Goal: Obtain resource: Obtain resource

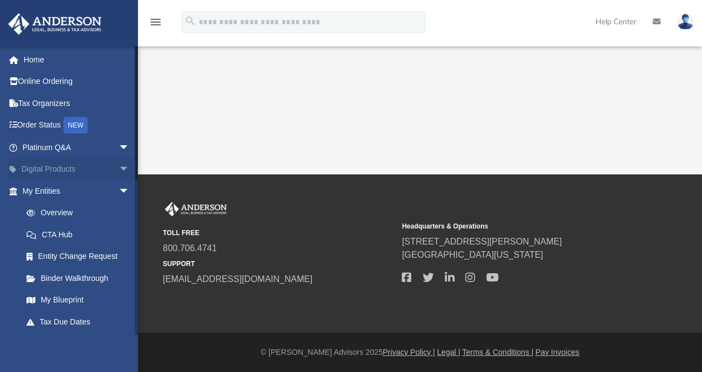
click at [119, 169] on span "arrow_drop_down" at bounding box center [130, 169] width 22 height 23
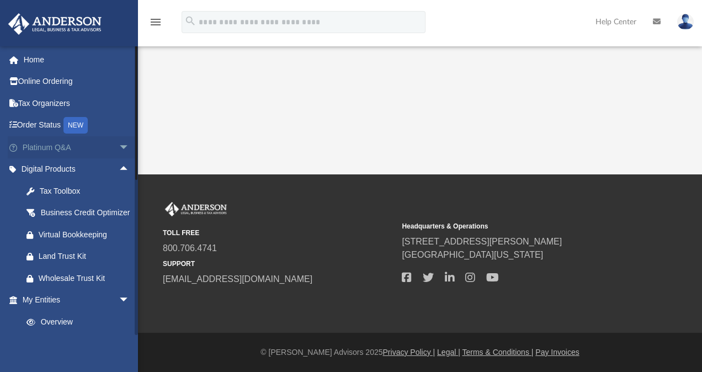
click at [119, 145] on span "arrow_drop_down" at bounding box center [130, 147] width 22 height 23
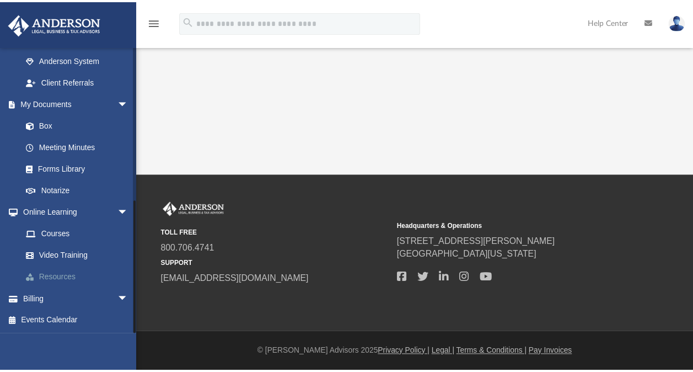
scroll to position [686, 0]
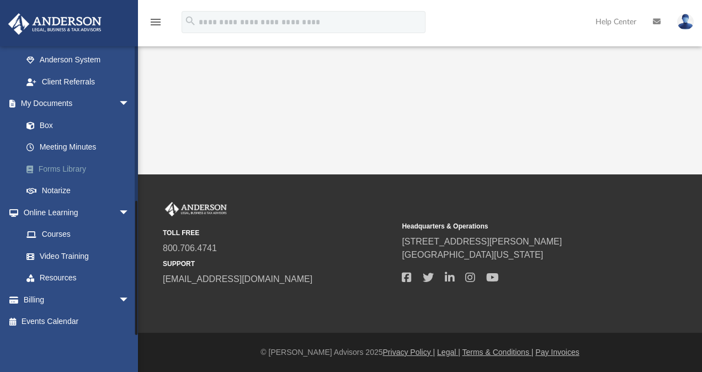
click at [84, 170] on link "Forms Library" at bounding box center [80, 169] width 131 height 22
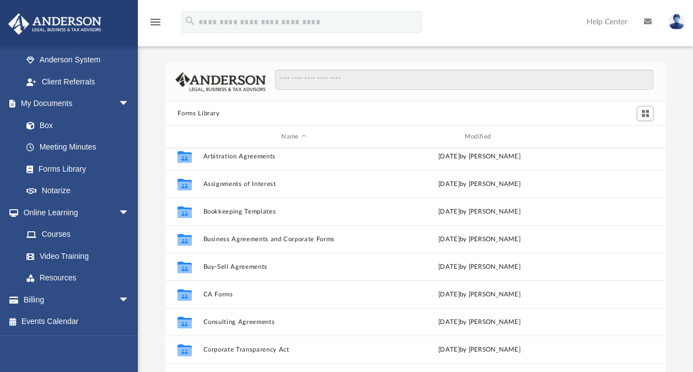
scroll to position [46, 0]
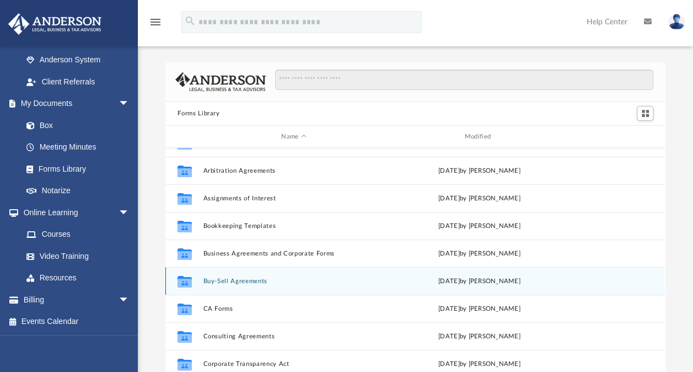
click at [239, 279] on button "Buy-Sell Agreements" at bounding box center [294, 280] width 181 height 7
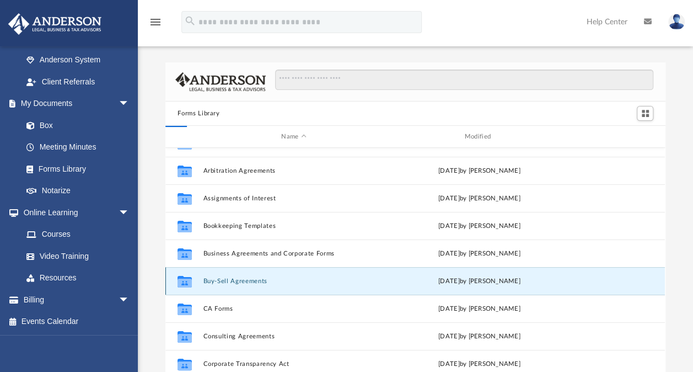
click at [239, 279] on button "Buy-Sell Agreements" at bounding box center [294, 280] width 181 height 7
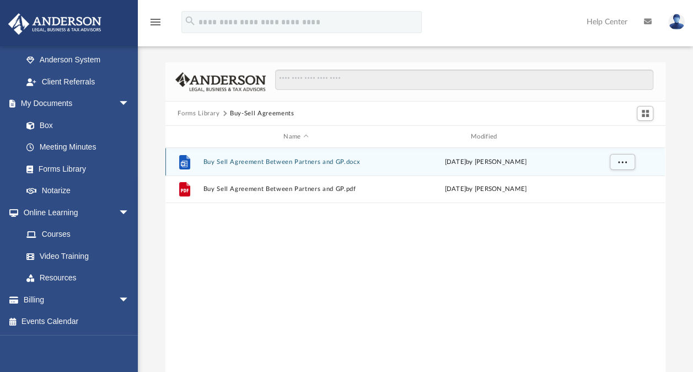
scroll to position [0, 0]
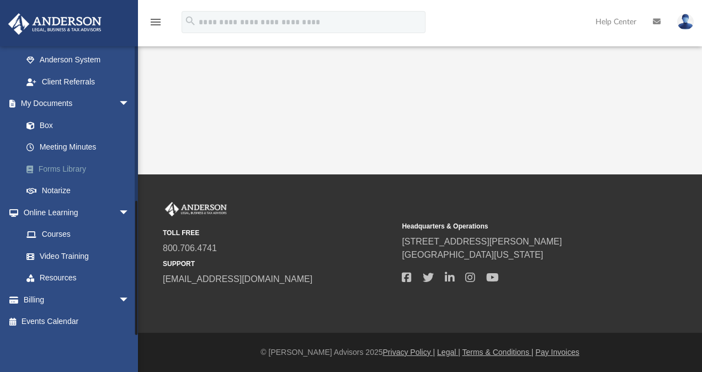
click at [63, 164] on link "Forms Library" at bounding box center [80, 169] width 131 height 22
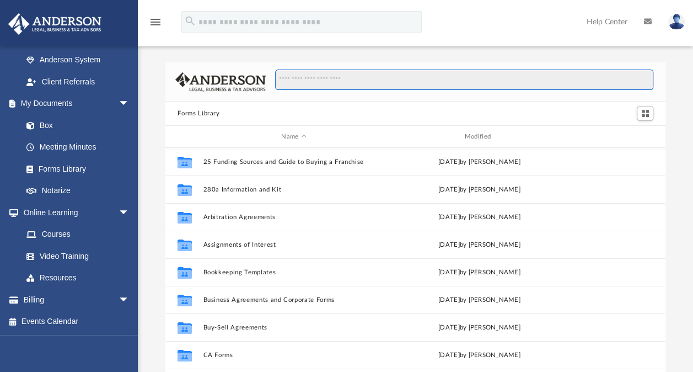
click at [336, 75] on input "Search files and folders" at bounding box center [464, 79] width 378 height 21
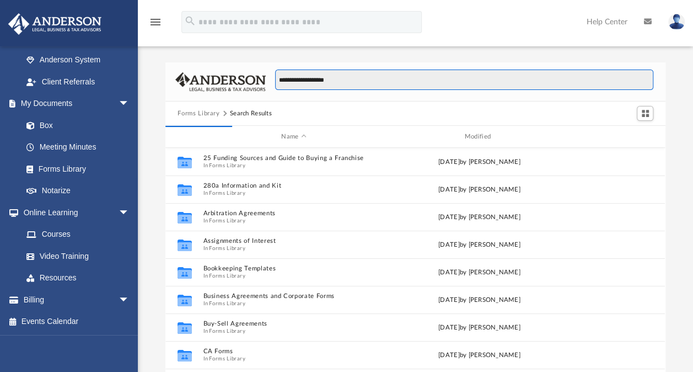
type input "**********"
click at [371, 76] on input "**********" at bounding box center [464, 79] width 378 height 21
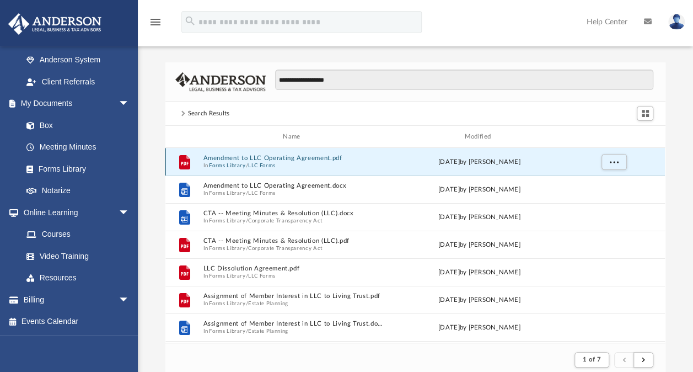
click at [262, 158] on button "Amendment to LLC Operating Agreement.pdf" at bounding box center [294, 157] width 181 height 7
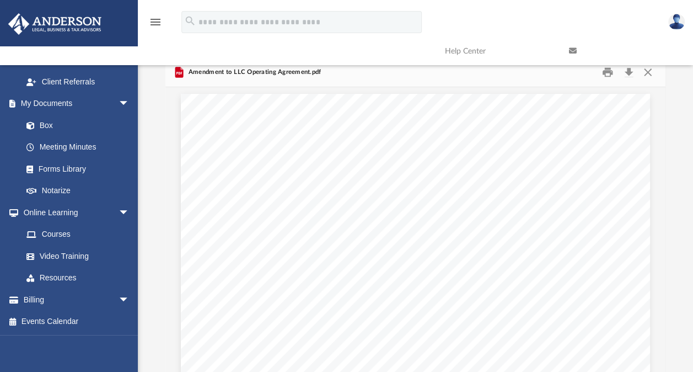
scroll to position [0, 0]
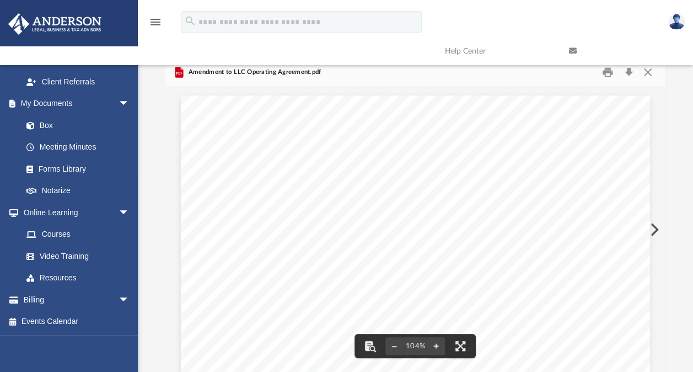
click at [652, 70] on link at bounding box center [623, 51] width 124 height 44
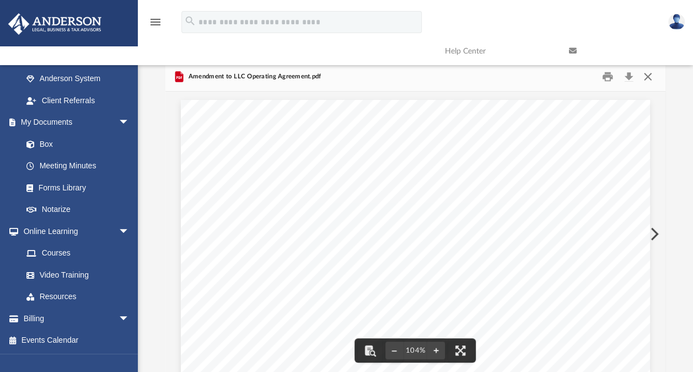
click at [649, 77] on button "Close" at bounding box center [648, 76] width 20 height 17
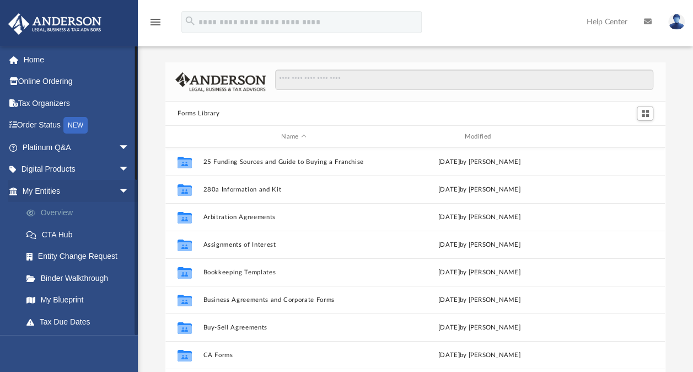
scroll to position [242, 491]
click at [119, 167] on span "arrow_drop_down" at bounding box center [130, 169] width 22 height 23
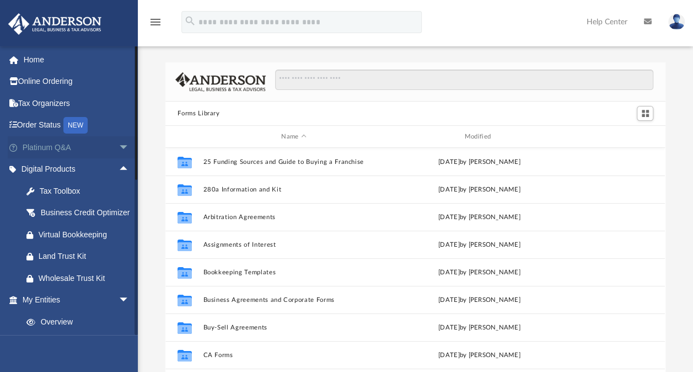
click at [119, 147] on span "arrow_drop_down" at bounding box center [130, 147] width 22 height 23
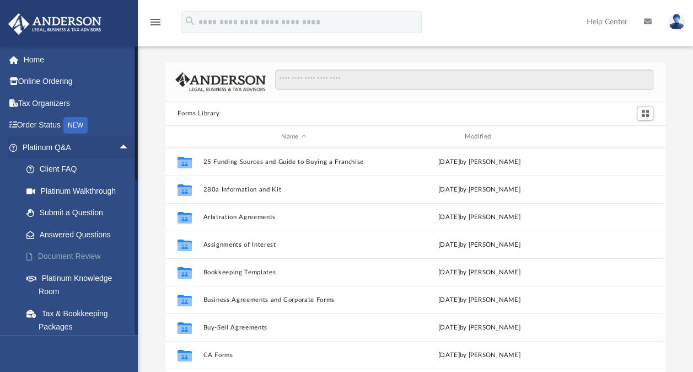
click at [69, 255] on link "Document Review" at bounding box center [80, 256] width 131 height 22
click at [119, 148] on span "arrow_drop_up" at bounding box center [130, 147] width 22 height 23
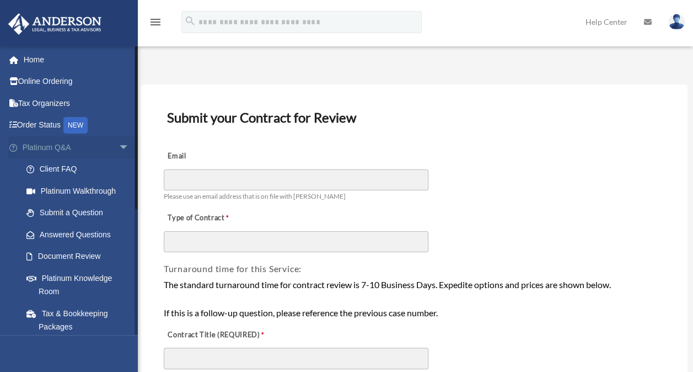
click at [119, 150] on span "arrow_drop_down" at bounding box center [130, 147] width 22 height 23
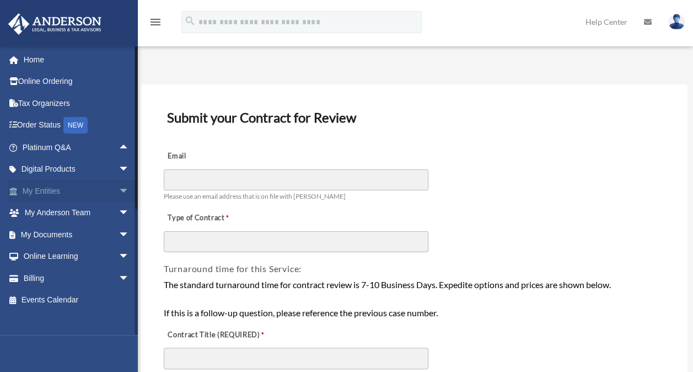
click at [119, 189] on span "arrow_drop_down" at bounding box center [130, 191] width 22 height 23
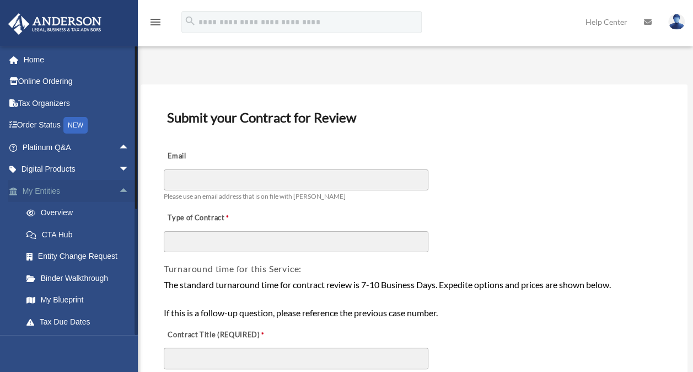
click at [119, 189] on span "arrow_drop_up" at bounding box center [130, 191] width 22 height 23
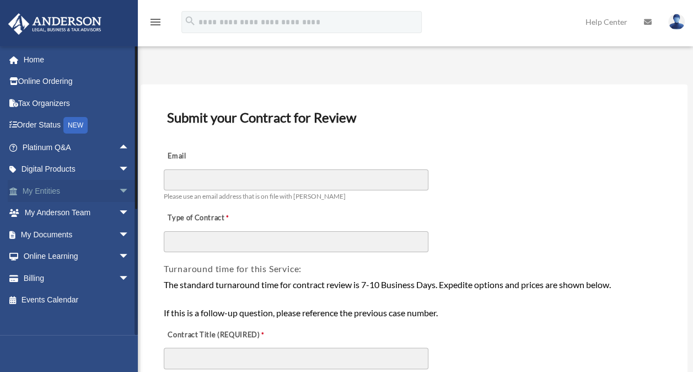
click at [119, 188] on span "arrow_drop_down" at bounding box center [130, 191] width 22 height 23
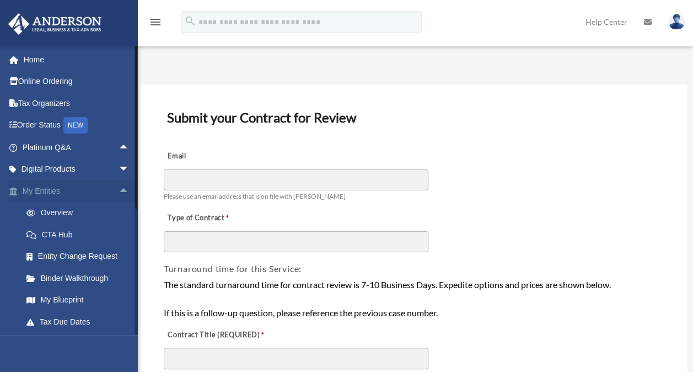
click at [119, 188] on span "arrow_drop_up" at bounding box center [130, 191] width 22 height 23
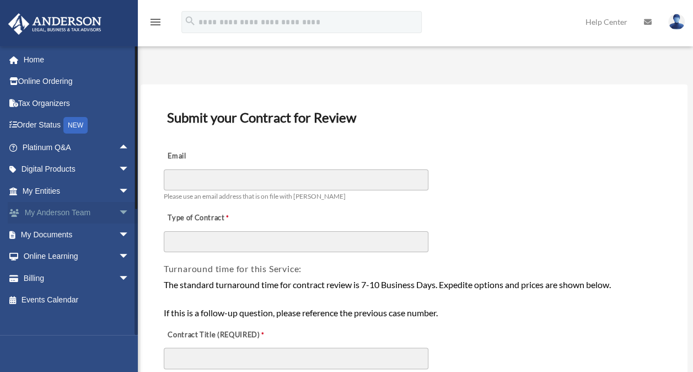
click at [119, 213] on span "arrow_drop_down" at bounding box center [130, 213] width 22 height 23
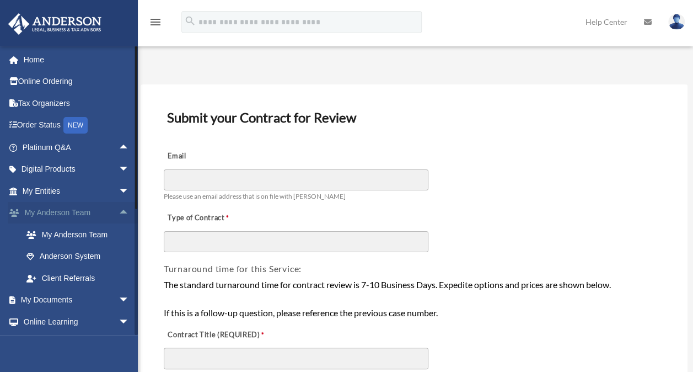
click at [119, 213] on span "arrow_drop_up" at bounding box center [130, 213] width 22 height 23
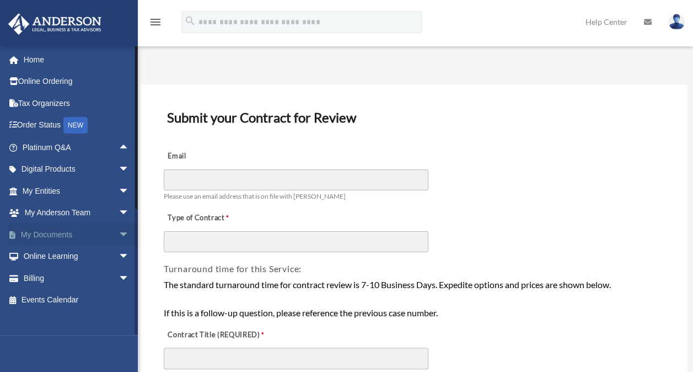
click at [121, 236] on span "arrow_drop_down" at bounding box center [130, 234] width 22 height 23
click at [120, 236] on span "arrow_drop_up" at bounding box center [130, 234] width 22 height 23
click at [120, 236] on span "arrow_drop_down" at bounding box center [130, 234] width 22 height 23
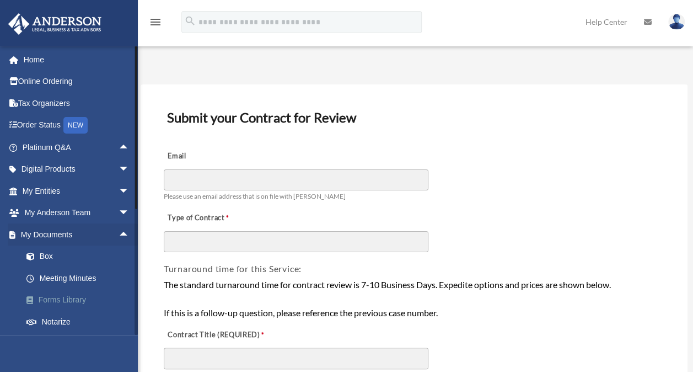
click at [74, 298] on link "Forms Library" at bounding box center [80, 300] width 131 height 22
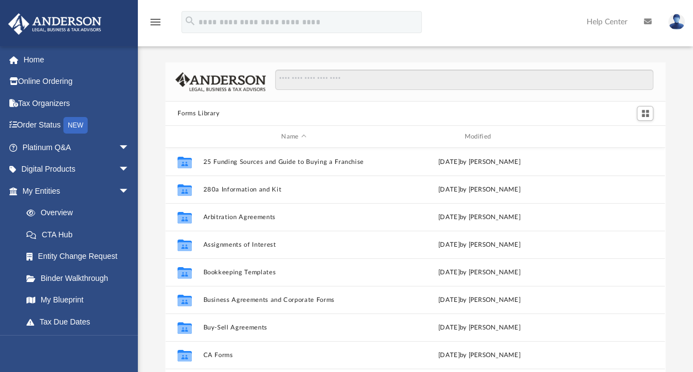
scroll to position [242, 491]
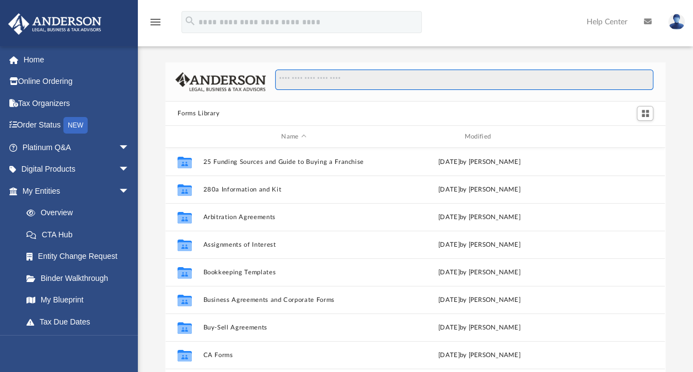
click at [288, 79] on input "Search files and folders" at bounding box center [464, 79] width 378 height 21
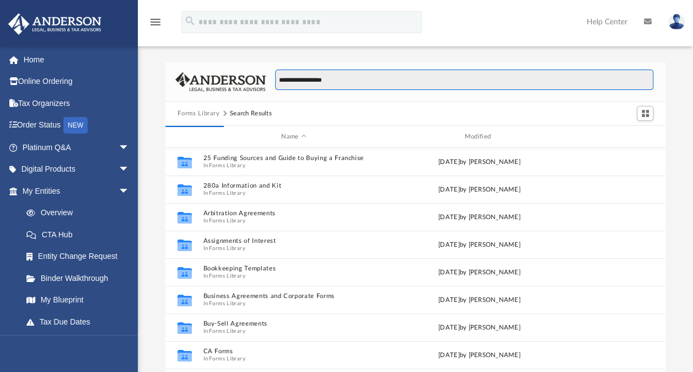
type input "**********"
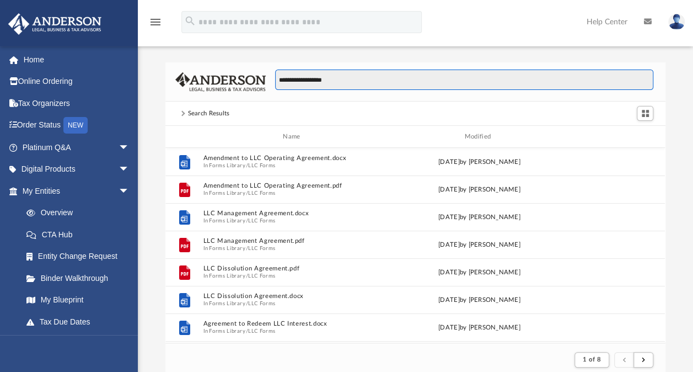
scroll to position [9, 9]
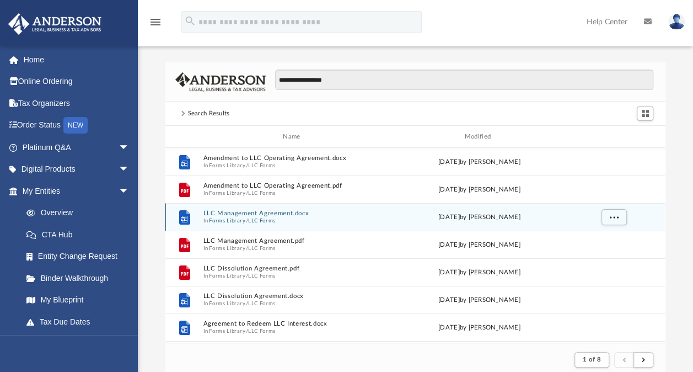
click at [277, 210] on button "LLC Management Agreement.docx" at bounding box center [294, 213] width 181 height 7
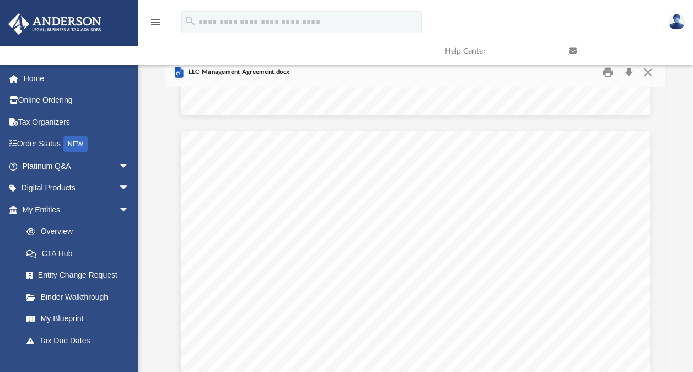
scroll to position [522, 0]
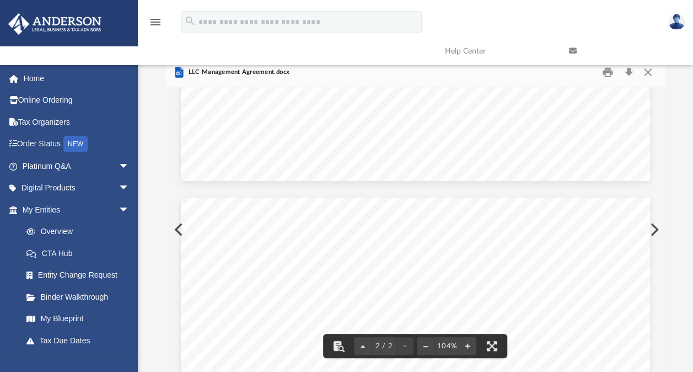
click at [649, 72] on link at bounding box center [623, 51] width 124 height 44
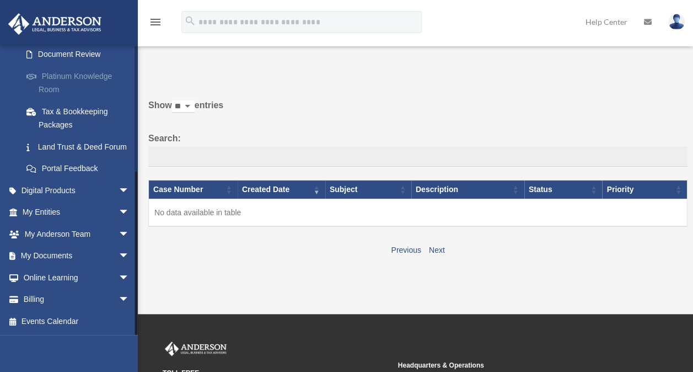
scroll to position [215, 0]
click at [119, 235] on span "arrow_drop_down" at bounding box center [130, 234] width 22 height 23
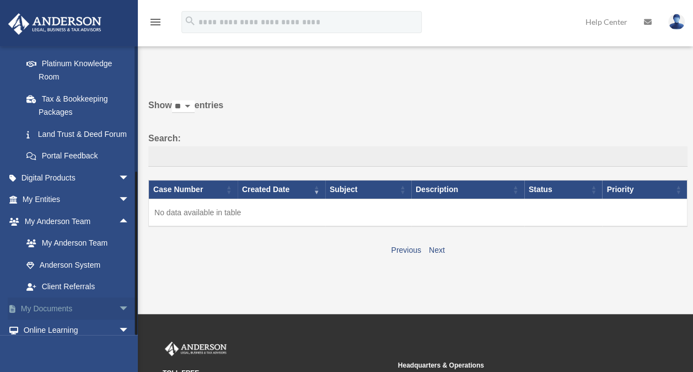
click at [119, 315] on span "arrow_drop_down" at bounding box center [130, 308] width 22 height 23
click at [119, 208] on span "arrow_drop_down" at bounding box center [130, 200] width 22 height 23
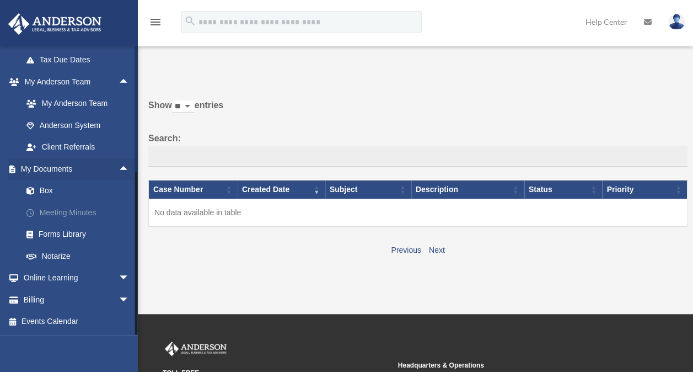
scroll to position [497, 0]
click at [119, 278] on span "arrow_drop_down" at bounding box center [130, 278] width 22 height 23
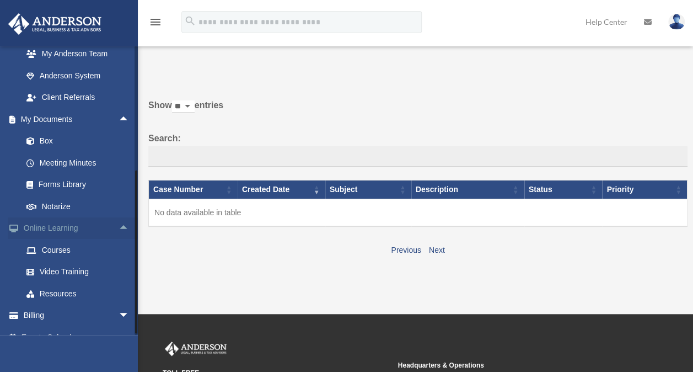
scroll to position [563, 0]
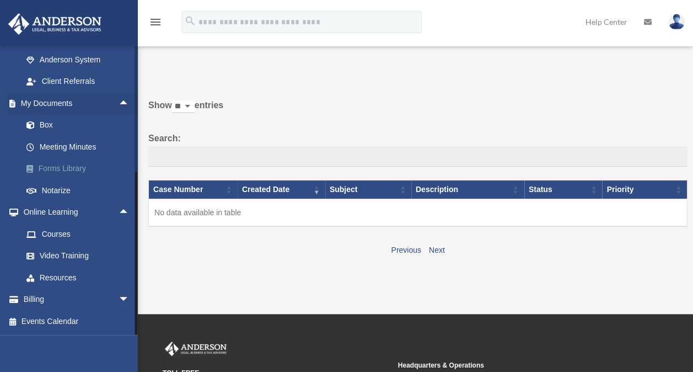
click at [59, 169] on link "Forms Library" at bounding box center [80, 169] width 131 height 22
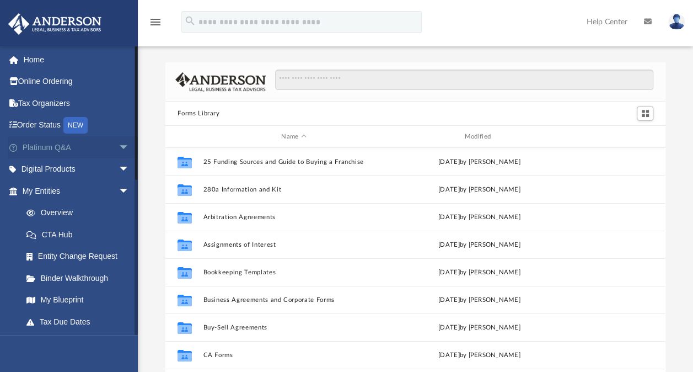
scroll to position [242, 491]
click at [119, 149] on span "arrow_drop_down" at bounding box center [130, 147] width 22 height 23
